Goal: Use online tool/utility: Utilize a website feature to perform a specific function

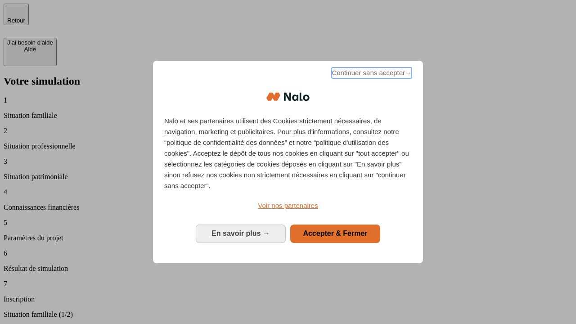
click at [371, 74] on span "Continuer sans accepter →" at bounding box center [372, 73] width 80 height 11
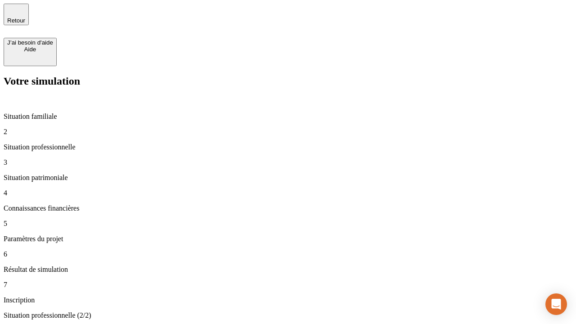
type input "30 000"
type input "1 000"
